Goal: Transaction & Acquisition: Purchase product/service

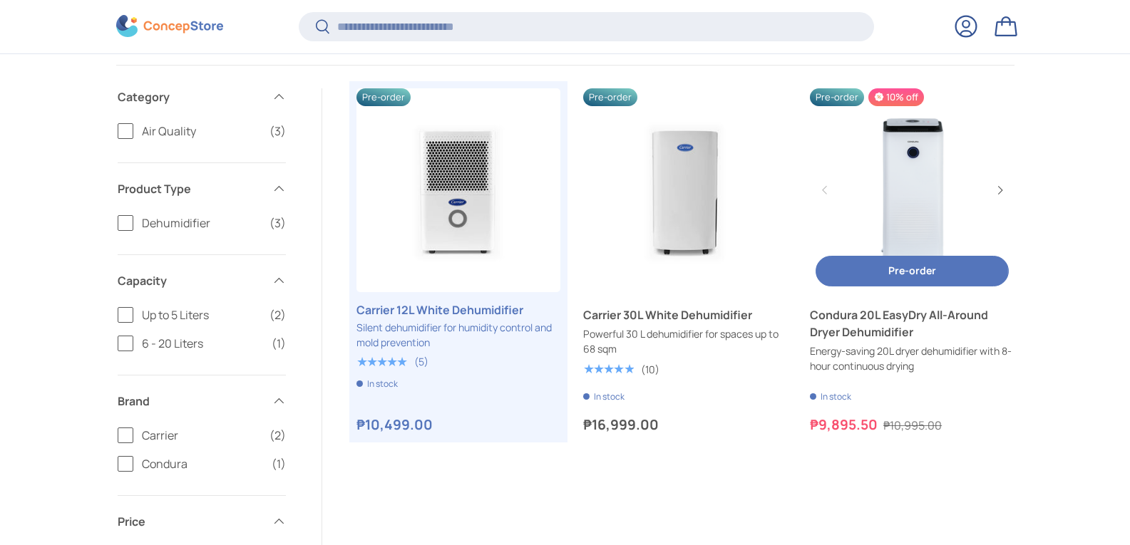
scroll to position [282, 0]
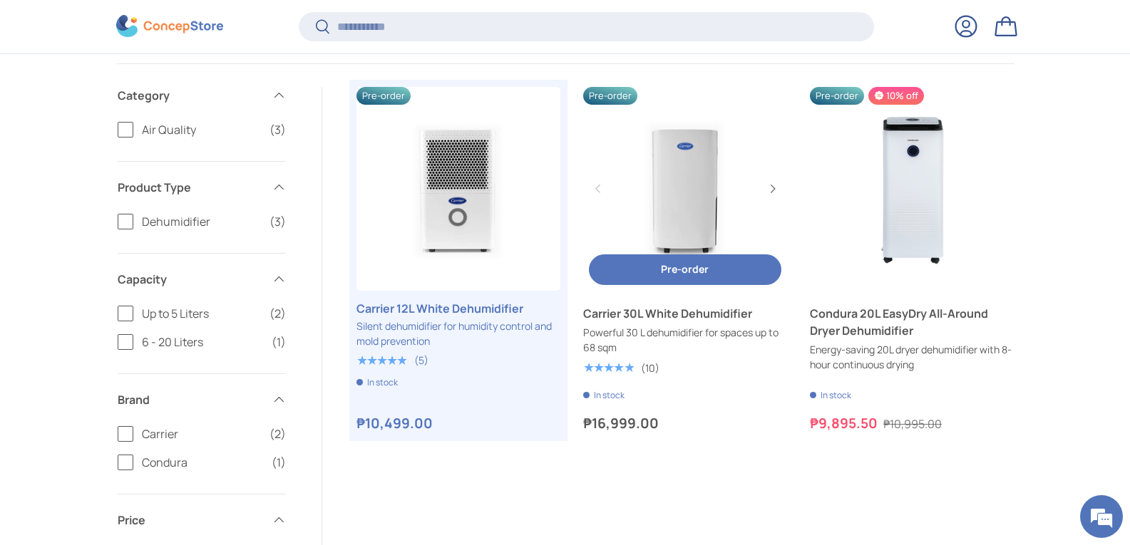
click at [635, 322] on link "Carrier 30L White Dehumidifier" at bounding box center [685, 313] width 204 height 17
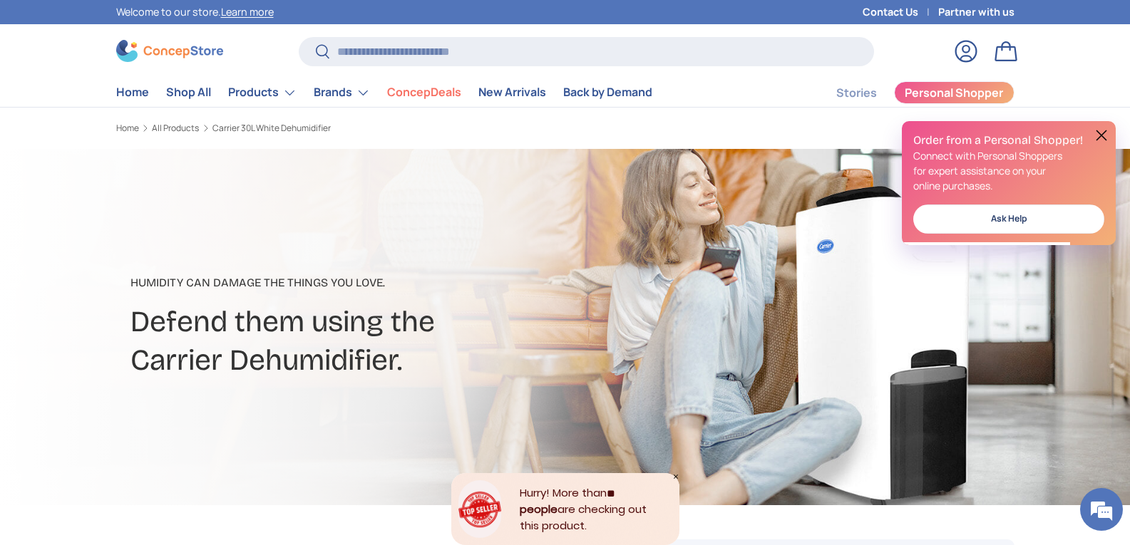
click at [1099, 135] on button at bounding box center [1101, 135] width 17 height 17
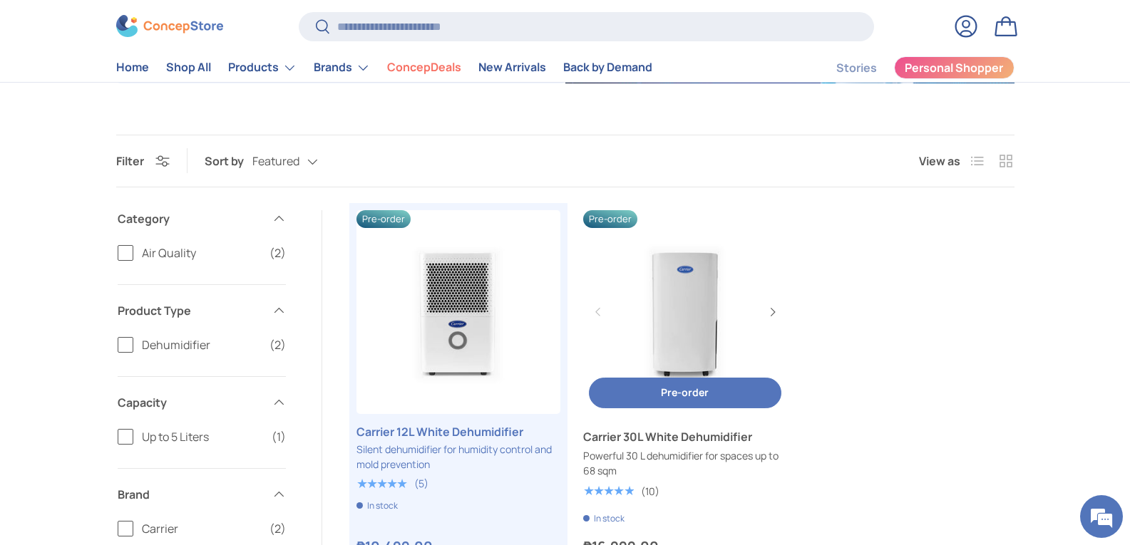
click at [667, 446] on link "Carrier 30L White Dehumidifier" at bounding box center [685, 436] width 204 height 17
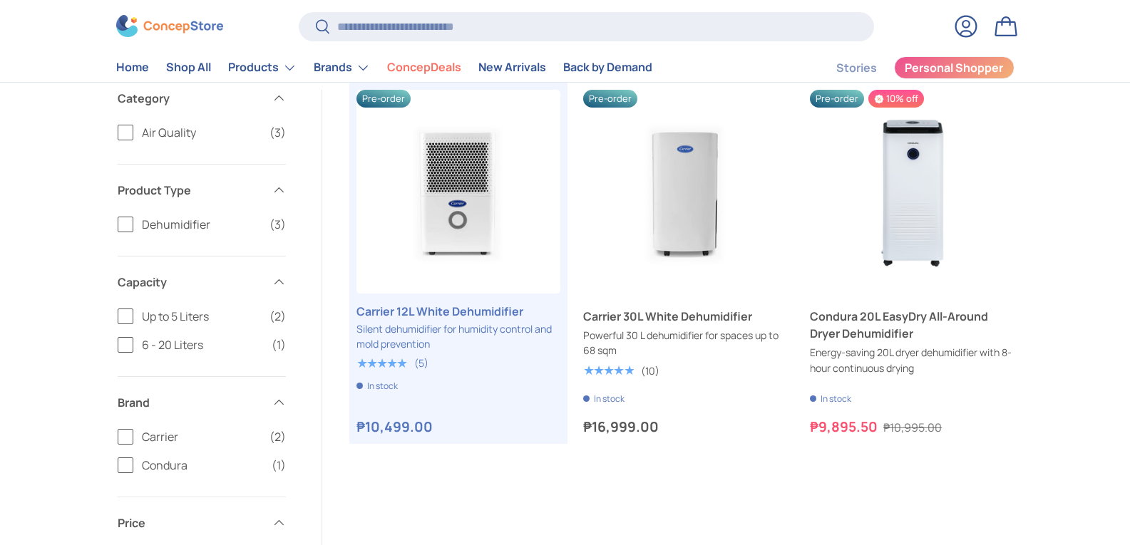
scroll to position [282, 0]
